Goal: Transaction & Acquisition: Purchase product/service

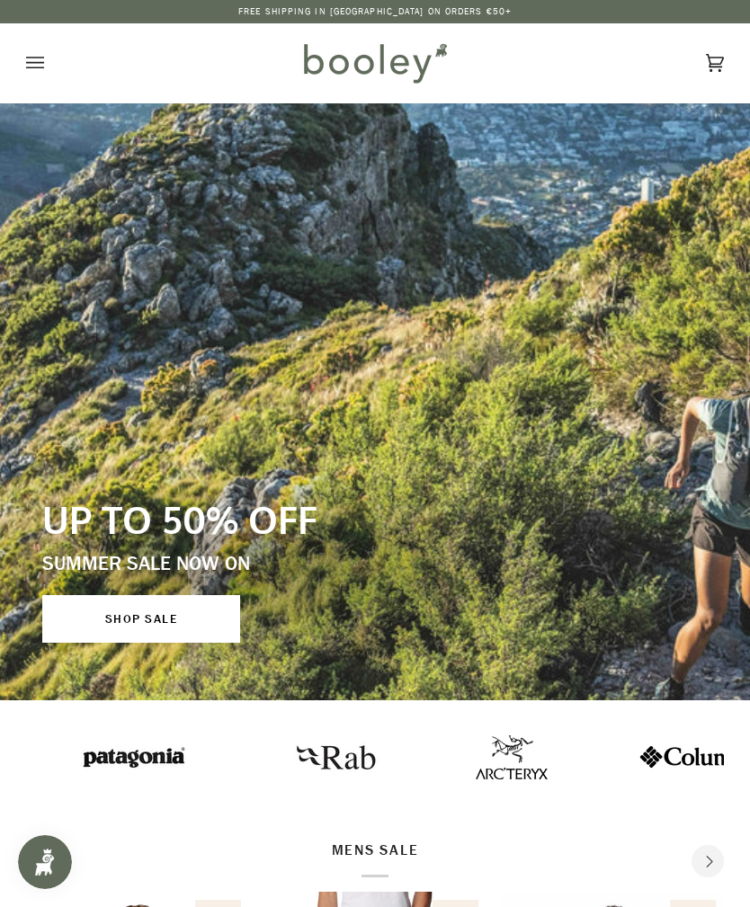
click at [197, 612] on link "SHOP SALE" at bounding box center [141, 619] width 198 height 48
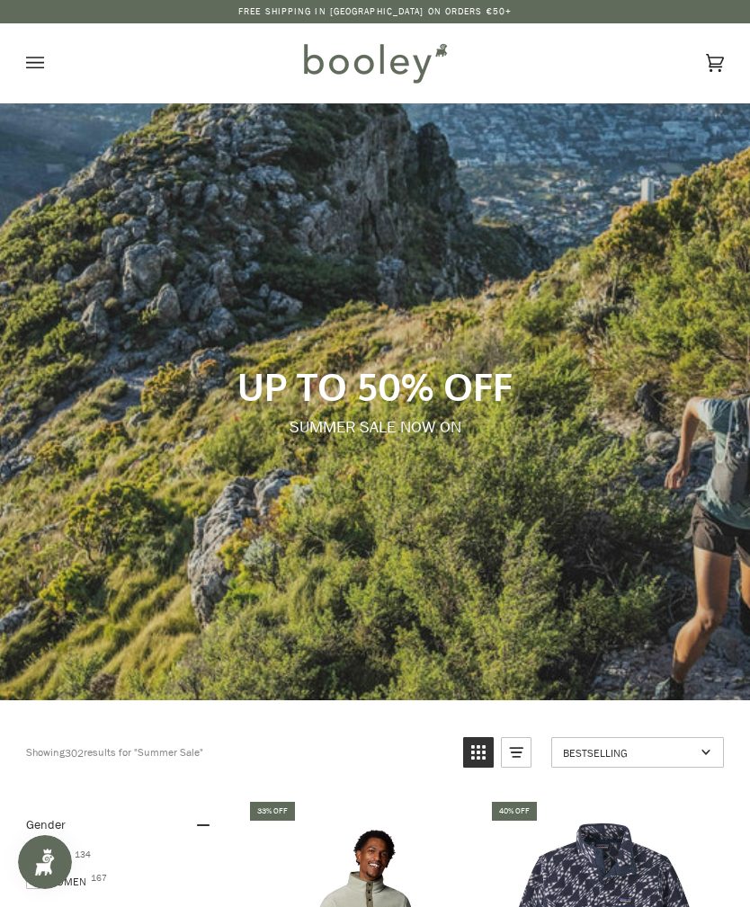
click at [46, 79] on button "Open menu" at bounding box center [53, 62] width 54 height 79
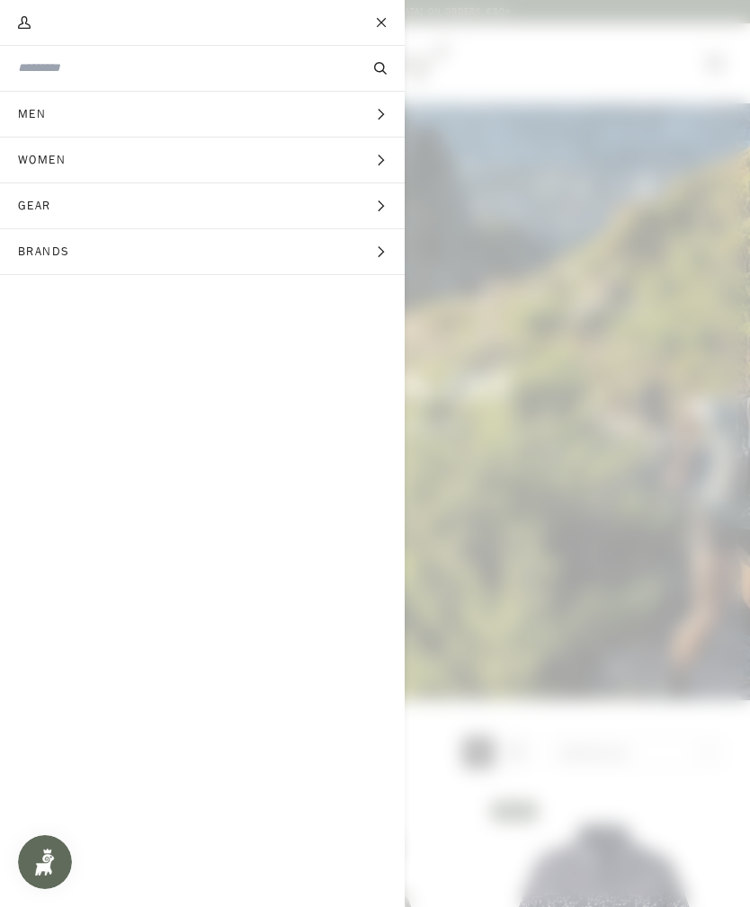
click at [359, 213] on button "Gear Expand menu" at bounding box center [202, 206] width 405 height 46
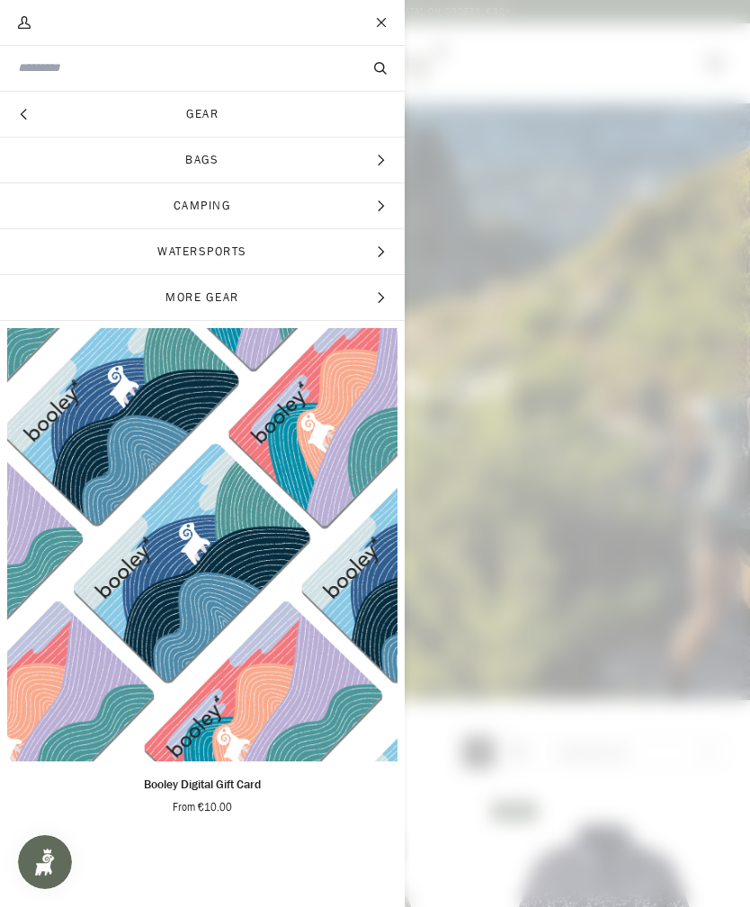
click at [334, 177] on span "Bags" at bounding box center [202, 160] width 405 height 45
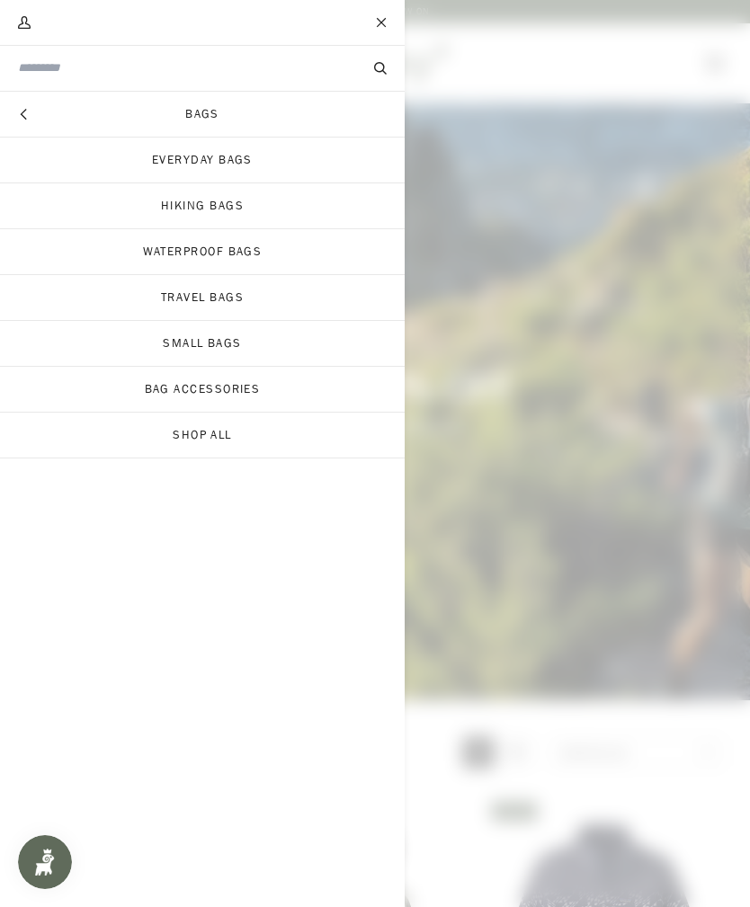
click at [254, 335] on link "Small Bags" at bounding box center [202, 343] width 405 height 45
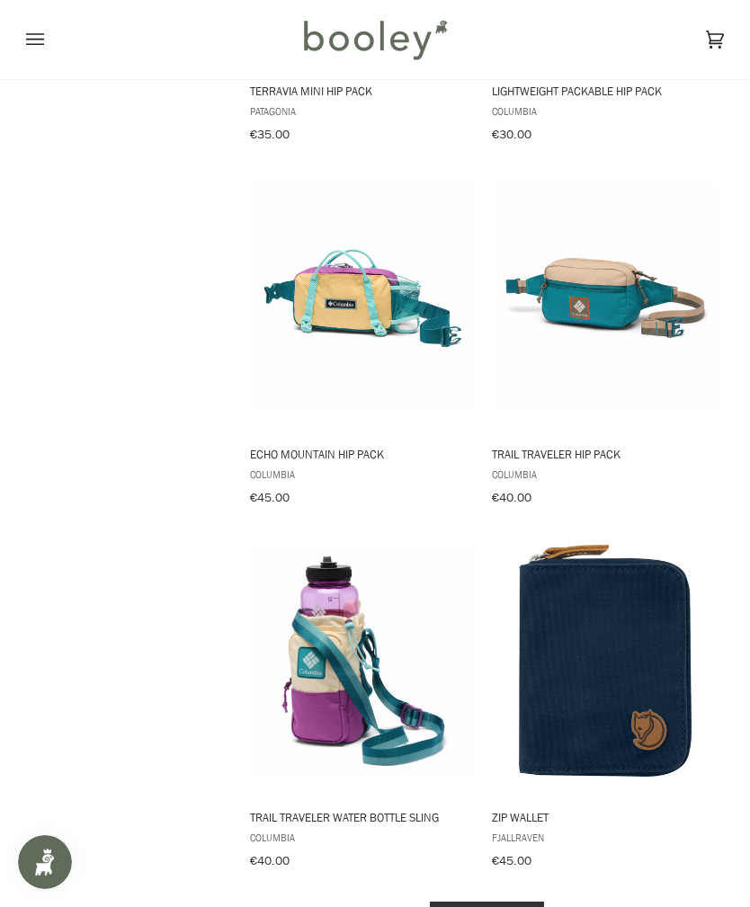
scroll to position [3363, 0]
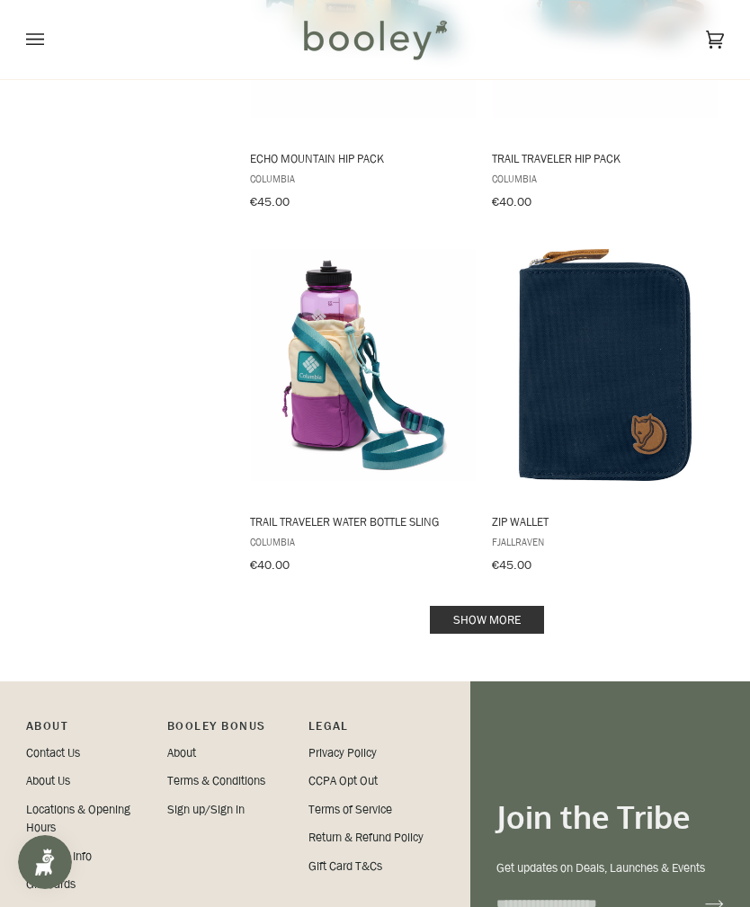
click at [471, 606] on link "Show more" at bounding box center [487, 620] width 114 height 28
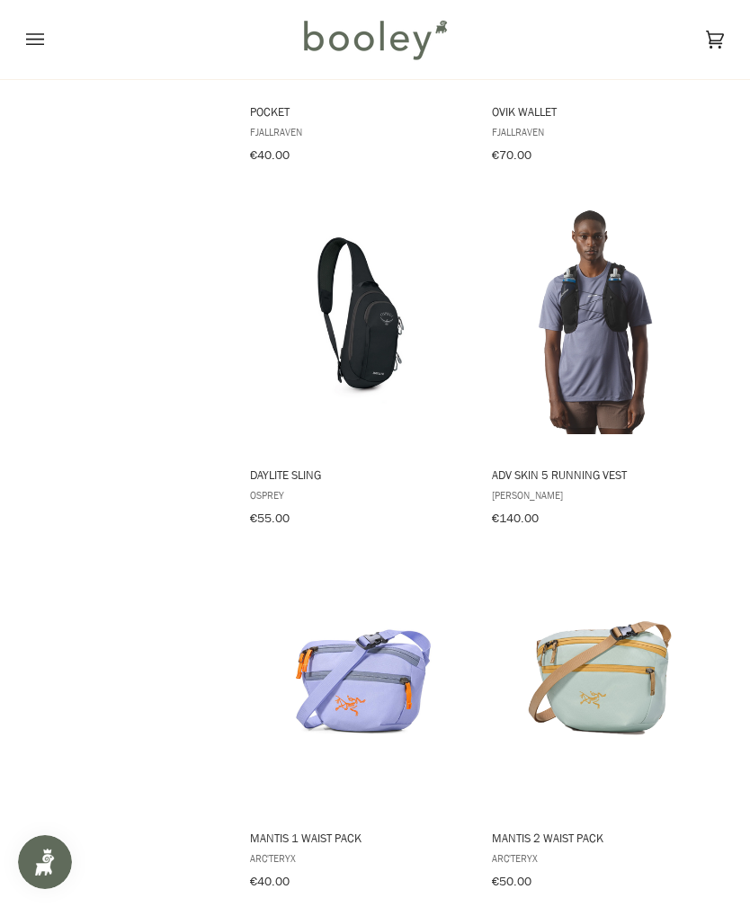
scroll to position [4137, 0]
